Goal: Navigation & Orientation: Understand site structure

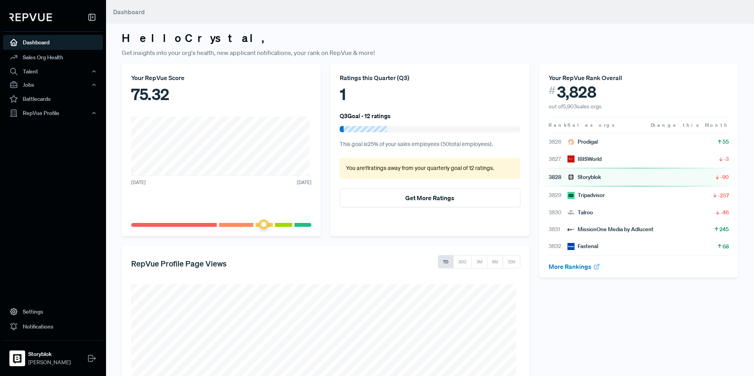
drag, startPoint x: 445, startPoint y: 169, endPoint x: 424, endPoint y: 167, distance: 21.0
click at [424, 167] on p "You are 11 ratings away from your quarterly goal of 12 ratings ." at bounding box center [430, 168] width 168 height 9
click at [463, 169] on p "You are 11 ratings away from your quarterly goal of 12 ratings ." at bounding box center [430, 168] width 168 height 9
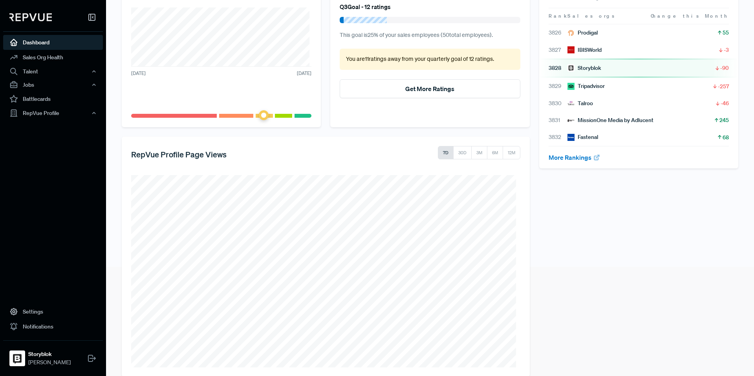
scroll to position [123, 0]
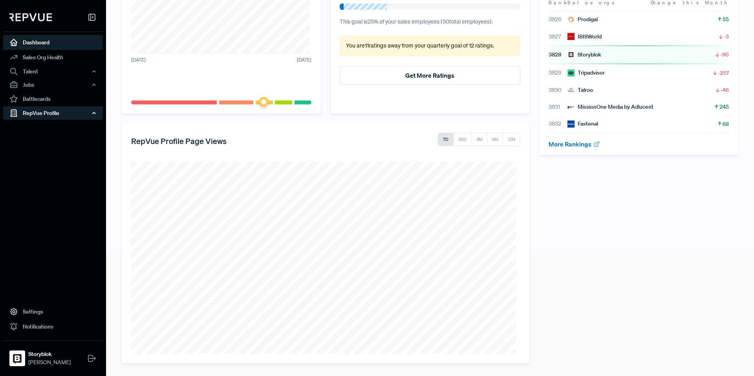
click at [39, 111] on div "RepVue Profile" at bounding box center [53, 112] width 100 height 13
click at [42, 142] on link "Reviews" at bounding box center [64, 140] width 100 height 13
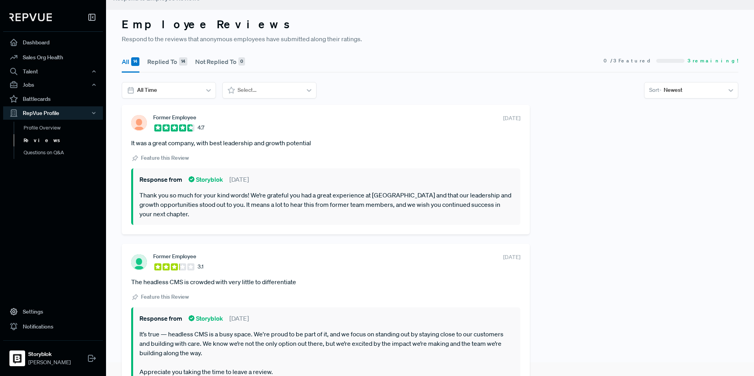
scroll to position [6, 0]
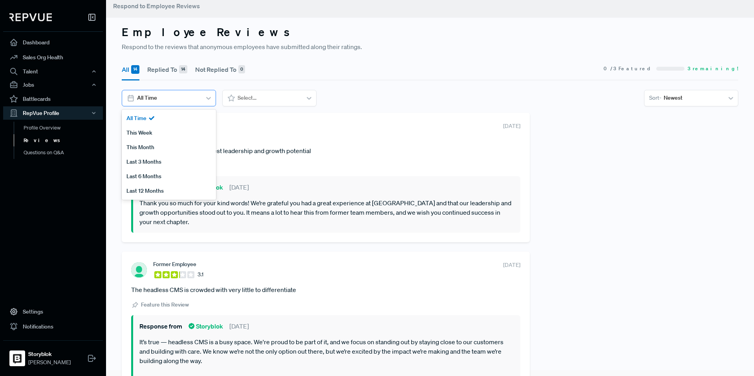
click at [195, 101] on div at bounding box center [168, 98] width 62 height 10
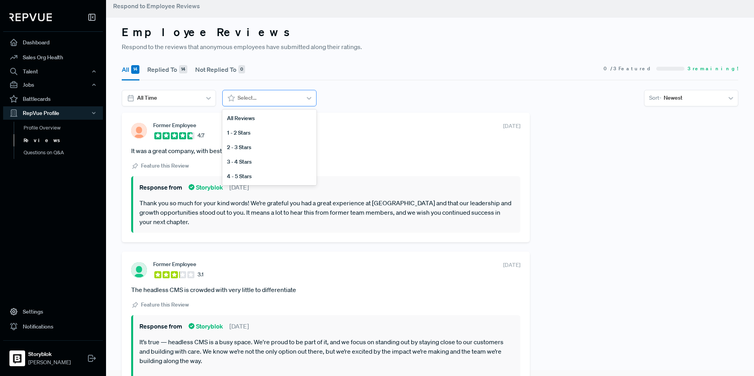
click at [260, 97] on div at bounding box center [269, 98] width 62 height 10
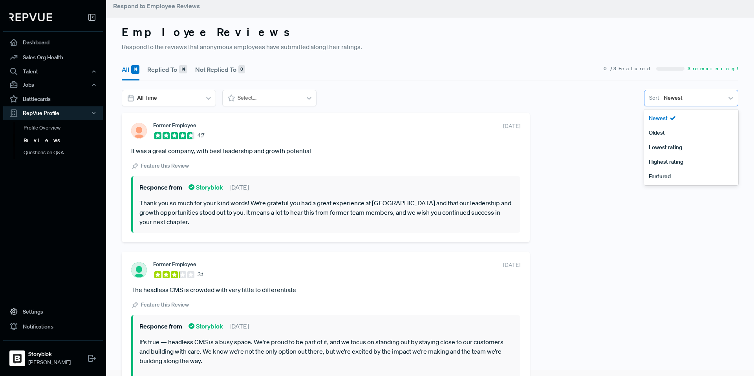
click at [687, 98] on div at bounding box center [693, 98] width 58 height 10
click at [679, 117] on div "Newest" at bounding box center [691, 118] width 94 height 15
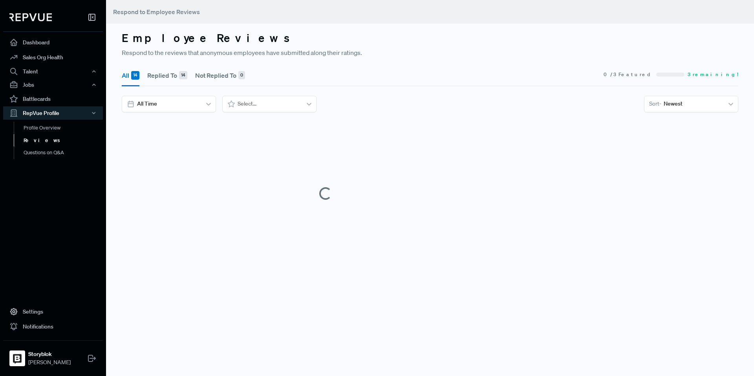
scroll to position [0, 0]
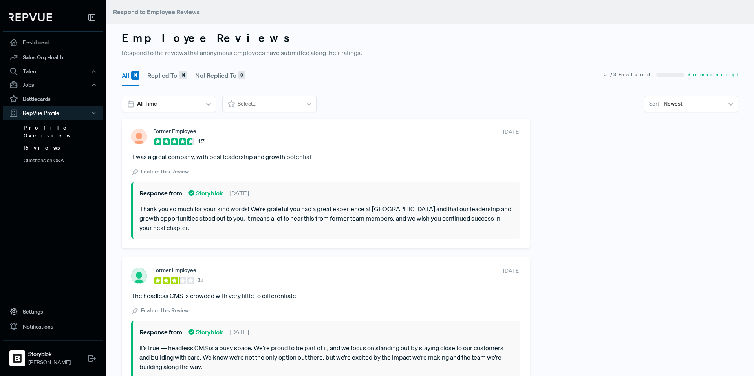
click at [35, 127] on link "Profile Overview" at bounding box center [64, 132] width 100 height 20
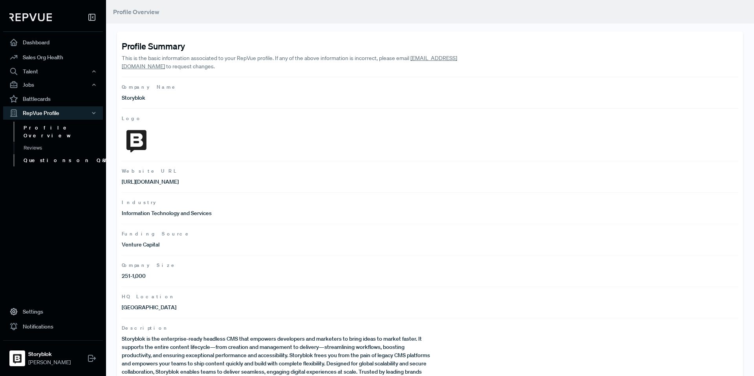
click at [53, 154] on link "Questions on Q&A" at bounding box center [64, 160] width 100 height 13
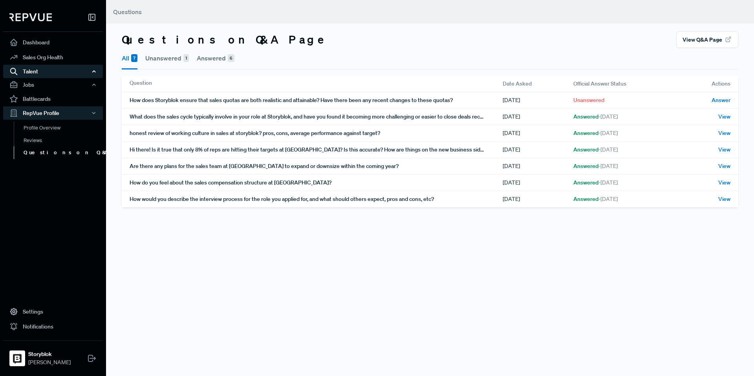
click at [54, 74] on div "Talent" at bounding box center [53, 71] width 100 height 13
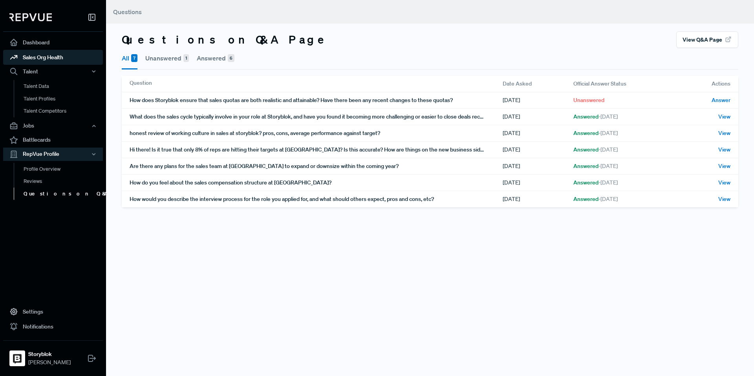
click at [53, 60] on link "Sales Org Health" at bounding box center [53, 57] width 100 height 15
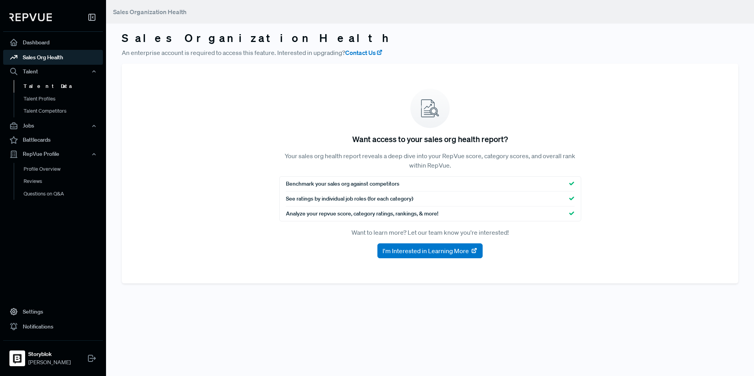
click at [55, 90] on link "Talent Data" at bounding box center [64, 86] width 100 height 13
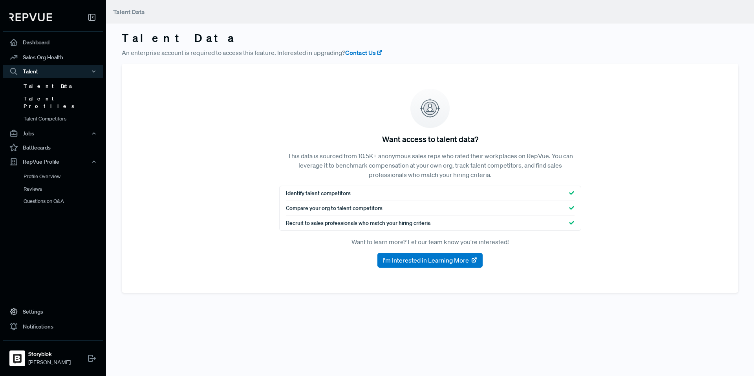
click at [52, 101] on link "Talent Profiles" at bounding box center [64, 103] width 100 height 20
drag, startPoint x: 383, startPoint y: 241, endPoint x: 483, endPoint y: 246, distance: 99.9
click at [483, 246] on p "Want to learn more? Let our team know you're interested!" at bounding box center [430, 241] width 302 height 9
drag, startPoint x: 483, startPoint y: 246, endPoint x: 477, endPoint y: 246, distance: 6.7
click at [483, 246] on p "Want to learn more? Let our team know you're interested!" at bounding box center [430, 241] width 302 height 9
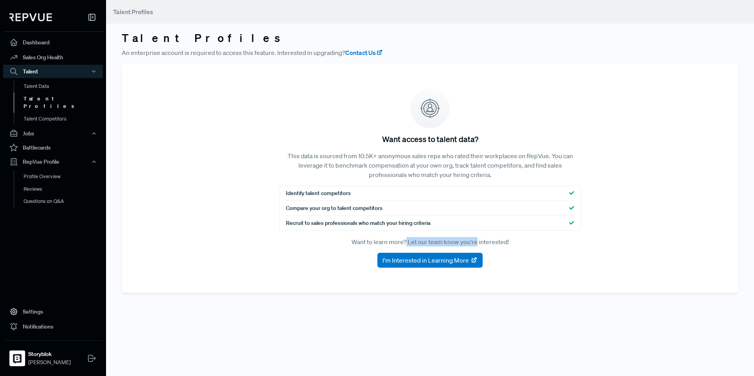
drag, startPoint x: 427, startPoint y: 243, endPoint x: 394, endPoint y: 241, distance: 33.1
click at [394, 241] on p "Want to learn more? Let our team know you're interested!" at bounding box center [430, 241] width 302 height 9
drag, startPoint x: 394, startPoint y: 241, endPoint x: 365, endPoint y: 233, distance: 30.5
click at [391, 240] on p "Want to learn more? Let our team know you're interested!" at bounding box center [430, 241] width 302 height 9
click at [53, 132] on div "Jobs" at bounding box center [53, 133] width 100 height 13
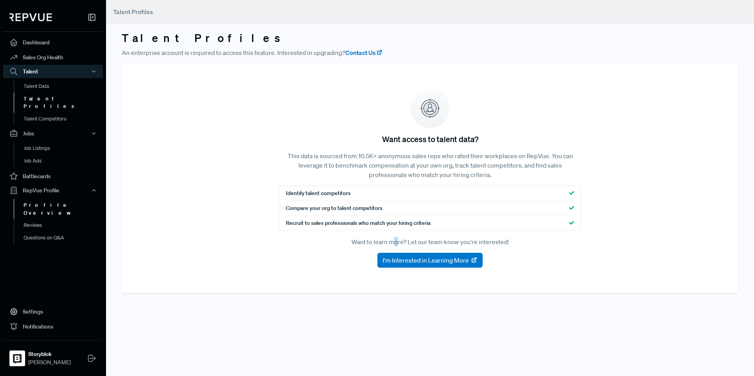
click at [53, 199] on link "Profile Overview" at bounding box center [64, 209] width 100 height 20
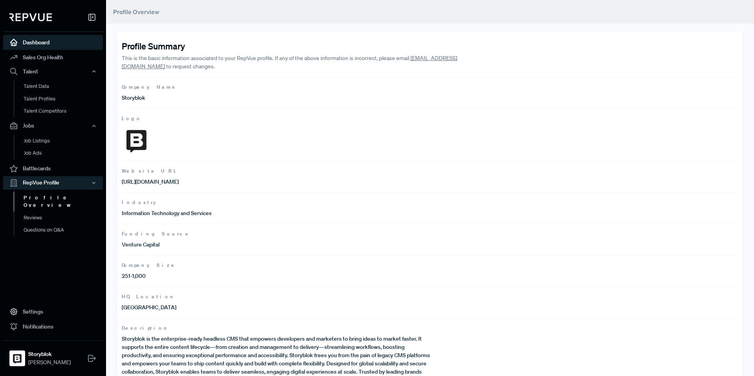
click at [32, 39] on link "Dashboard" at bounding box center [53, 42] width 100 height 15
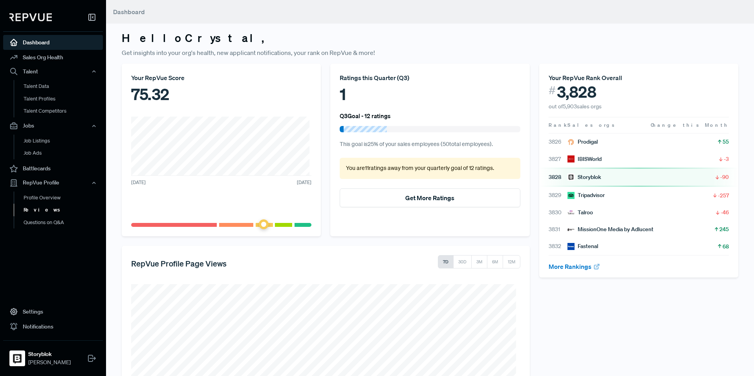
click at [32, 207] on link "Reviews" at bounding box center [64, 210] width 100 height 13
